Goal: Task Accomplishment & Management: Manage account settings

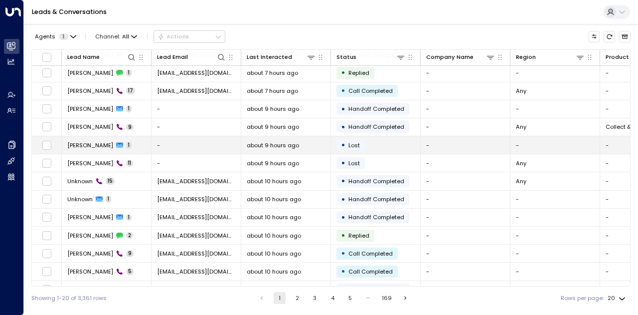
scroll to position [140, 0]
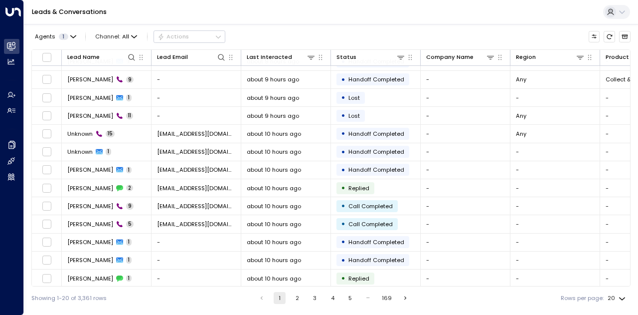
click at [617, 296] on body "Overview Leads & Conversations Leads & Conversations Analytics Analytics Agents…" at bounding box center [319, 154] width 638 height 309
click at [620, 293] on li "100" at bounding box center [617, 295] width 26 height 15
type input "***"
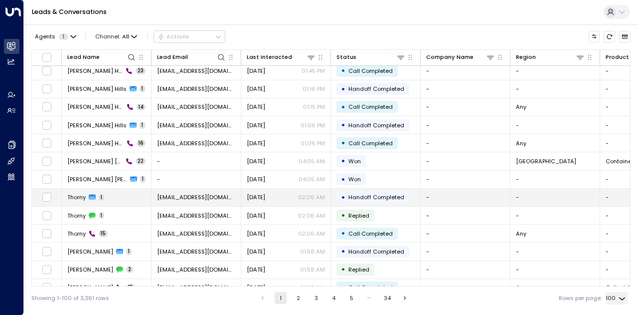
scroll to position [1569, 0]
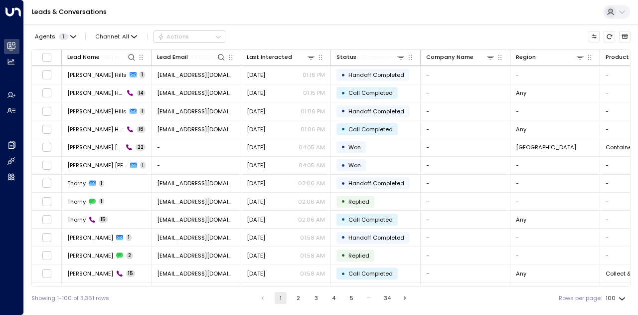
click at [351, 296] on button "5" at bounding box center [351, 298] width 12 height 12
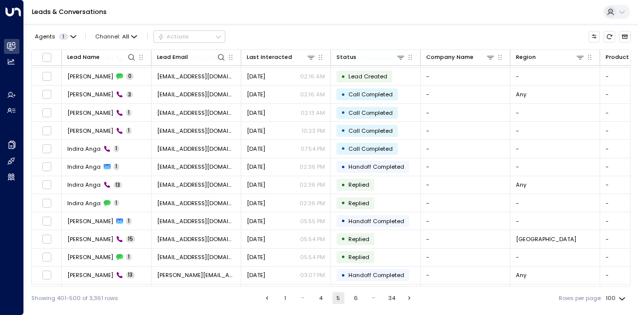
scroll to position [1569, 0]
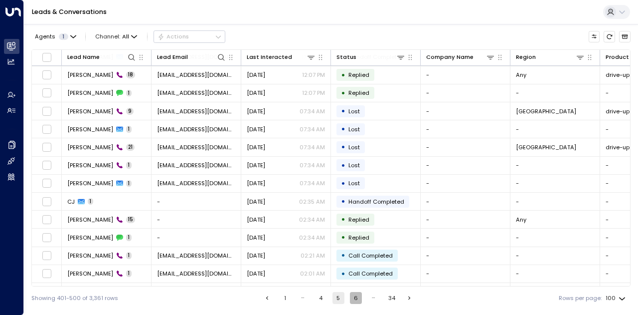
click at [357, 297] on button "6" at bounding box center [356, 298] width 12 height 12
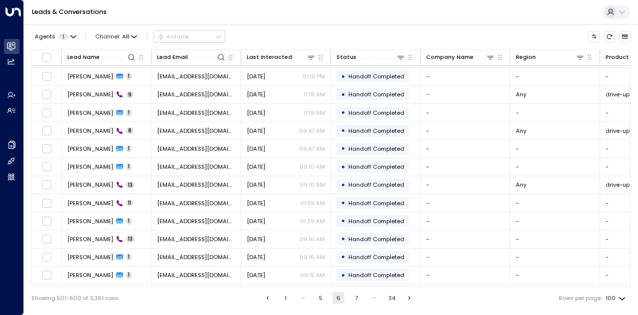
scroll to position [1569, 0]
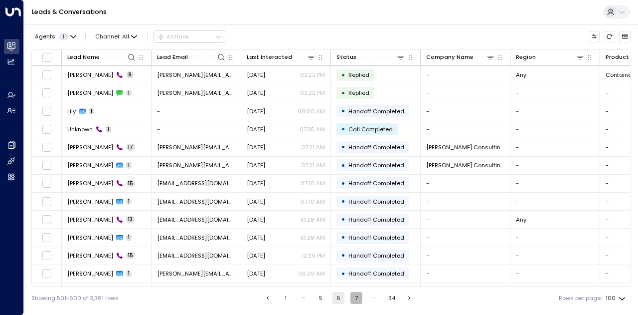
click at [355, 299] on button "7" at bounding box center [356, 298] width 12 height 12
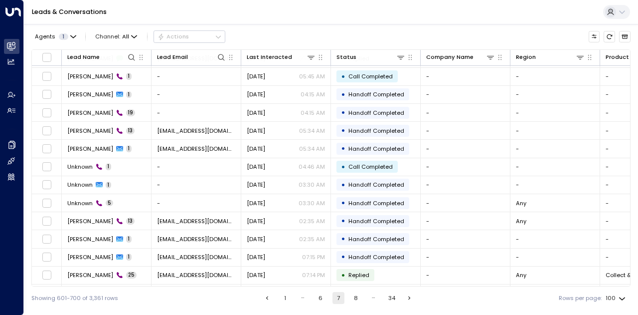
scroll to position [1569, 0]
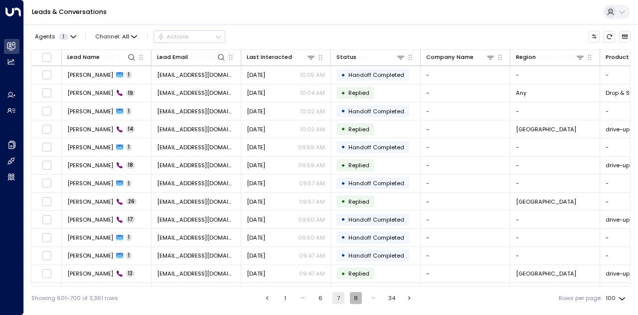
click at [358, 299] on button "8" at bounding box center [356, 298] width 12 height 12
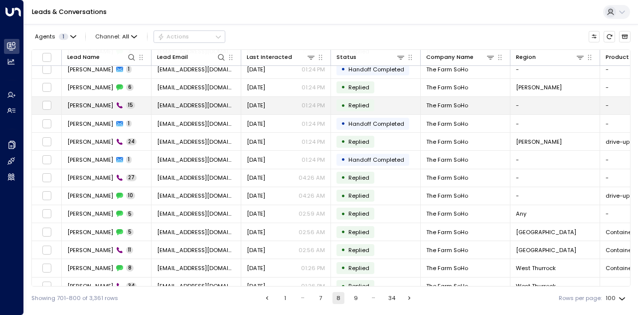
scroll to position [1220, 0]
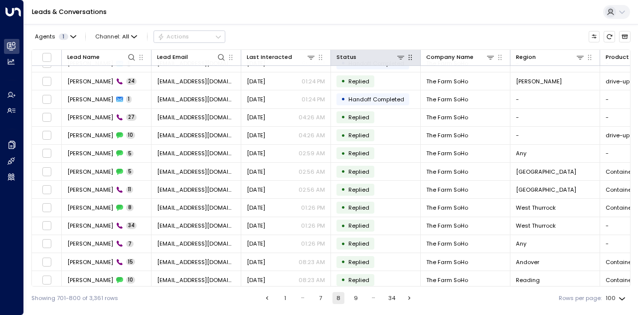
click at [412, 59] on icon "button" at bounding box center [410, 57] width 8 height 8
click at [399, 58] on icon at bounding box center [401, 57] width 8 height 8
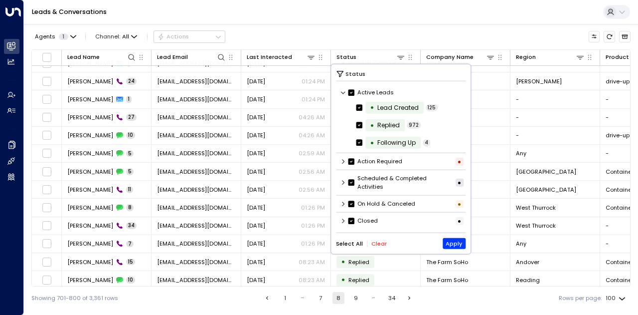
scroll to position [0, 0]
click at [343, 219] on icon at bounding box center [343, 220] width 2 height 4
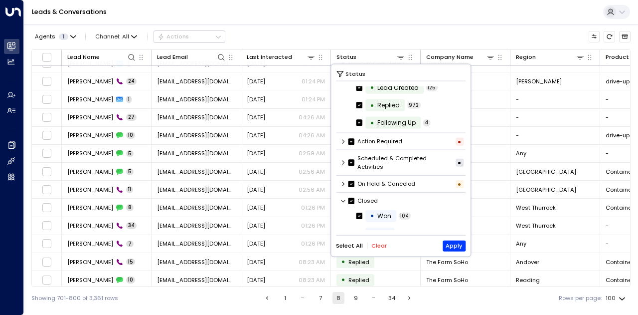
scroll to position [0, 0]
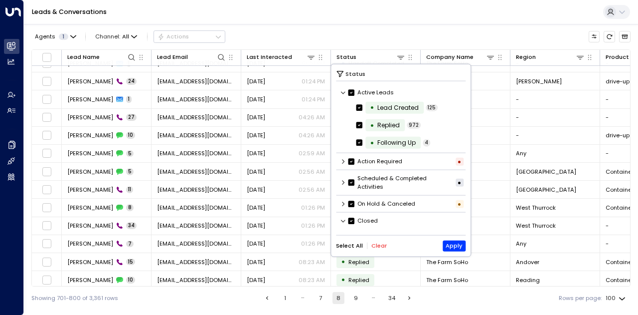
click at [373, 246] on button "Clear" at bounding box center [378, 245] width 15 height 6
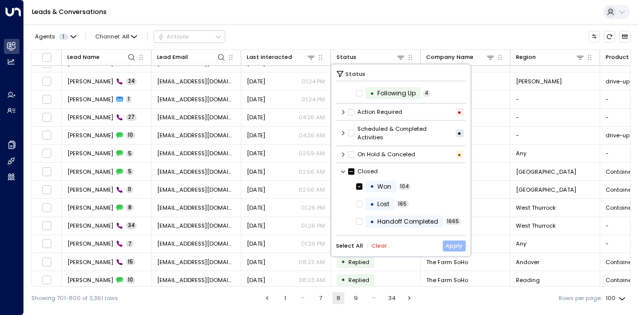
click at [455, 243] on button "Apply" at bounding box center [454, 245] width 23 height 11
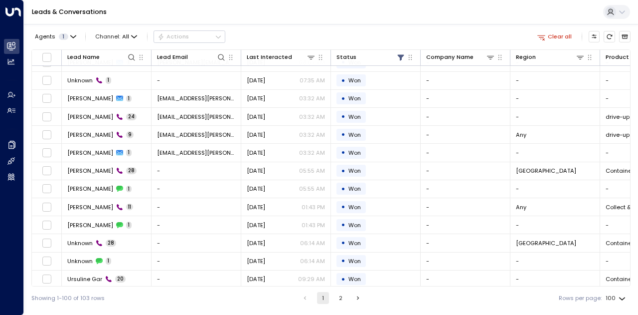
scroll to position [897, 0]
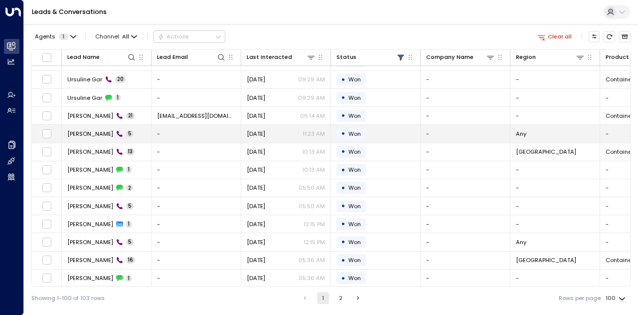
click at [78, 130] on span "[PERSON_NAME]" at bounding box center [90, 134] width 46 height 8
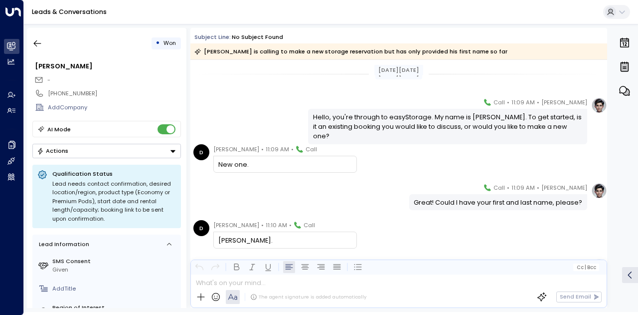
scroll to position [58, 0]
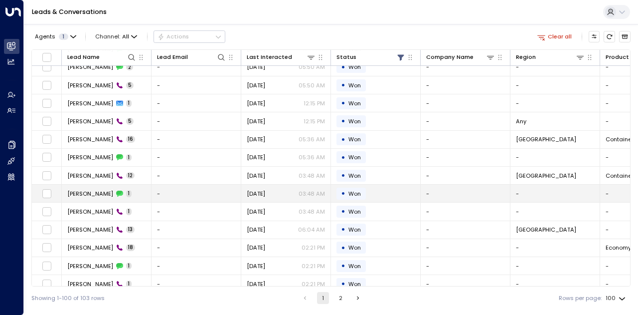
scroll to position [1167, 0]
